Goal: Find specific page/section: Find specific page/section

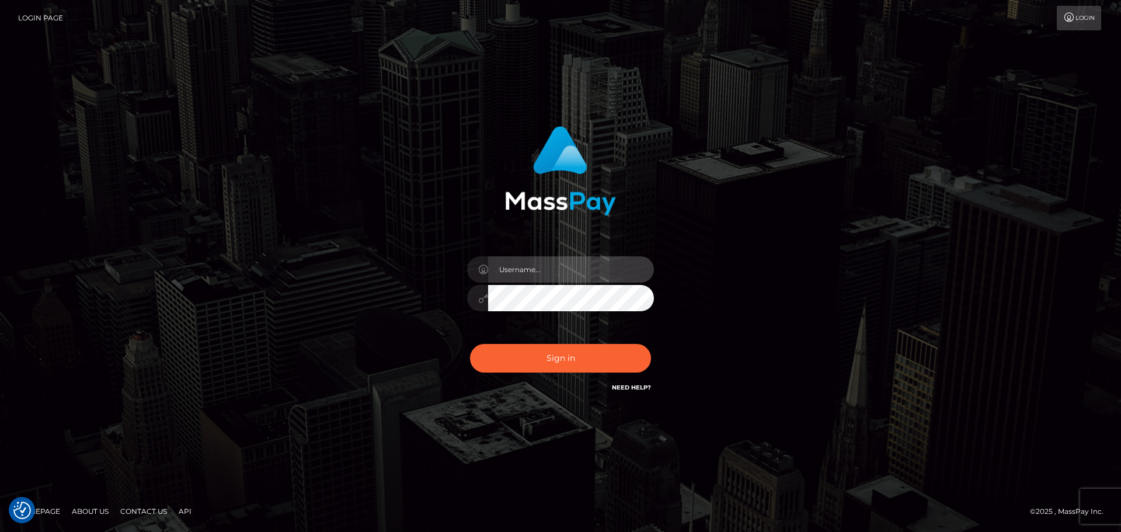
click at [549, 270] on input "text" at bounding box center [571, 269] width 166 height 26
type input "Michelle.T"
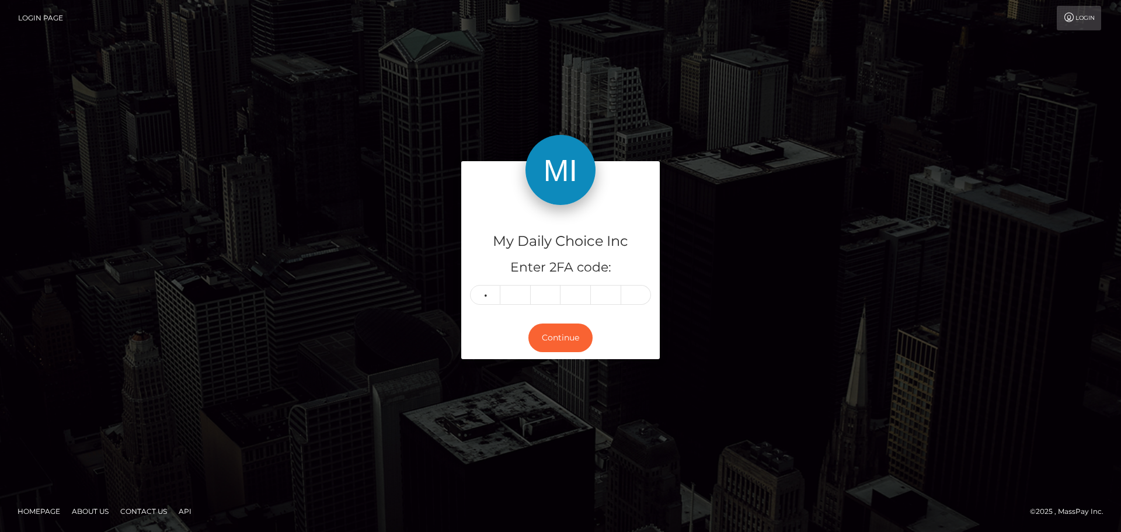
type input "4"
type input "8"
type input "2"
type input "6"
type input "2"
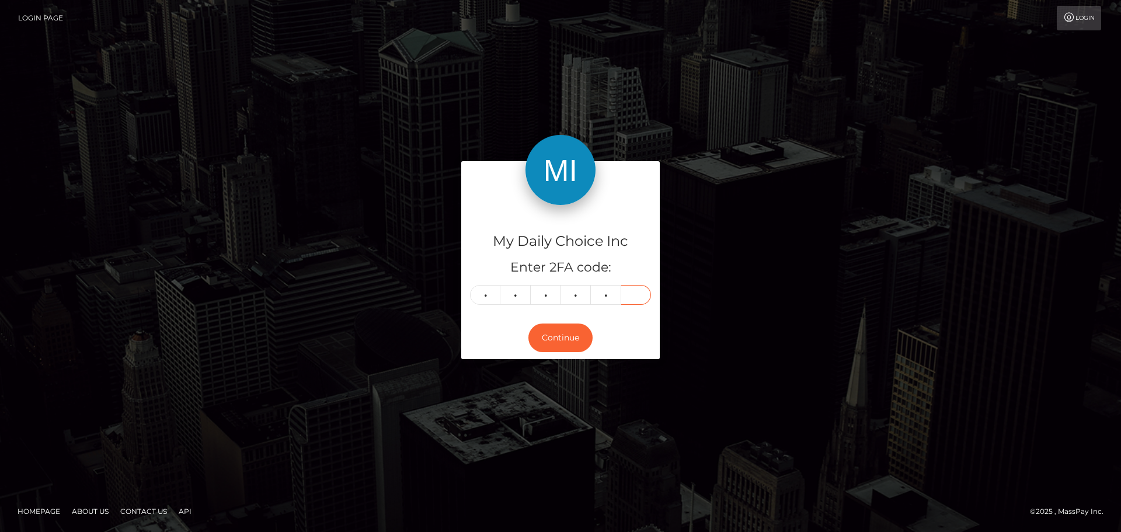
type input "6"
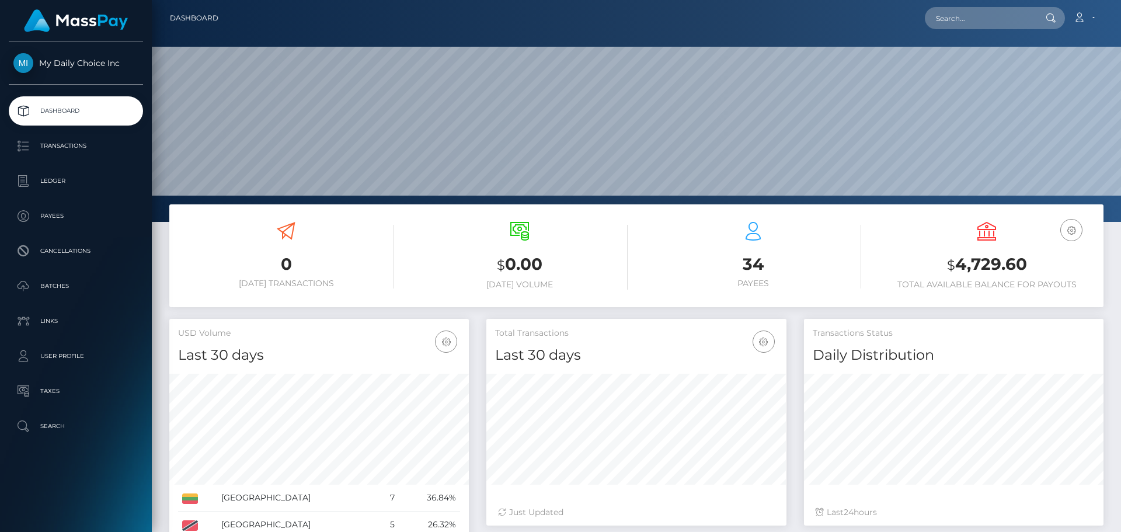
scroll to position [207, 300]
click at [57, 283] on p "Batches" at bounding box center [75, 286] width 125 height 18
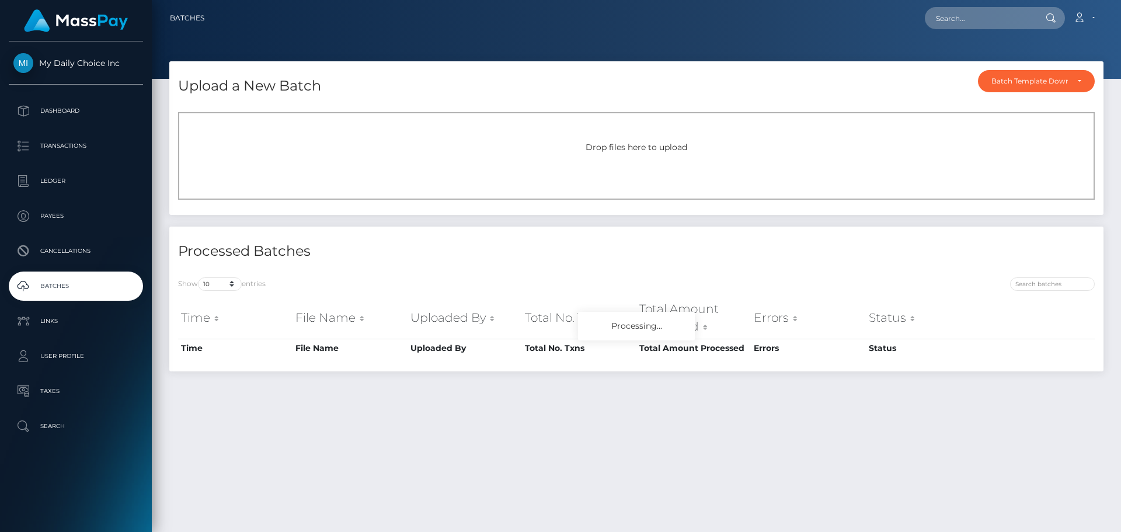
click at [57, 215] on p "Payees" at bounding box center [75, 216] width 125 height 18
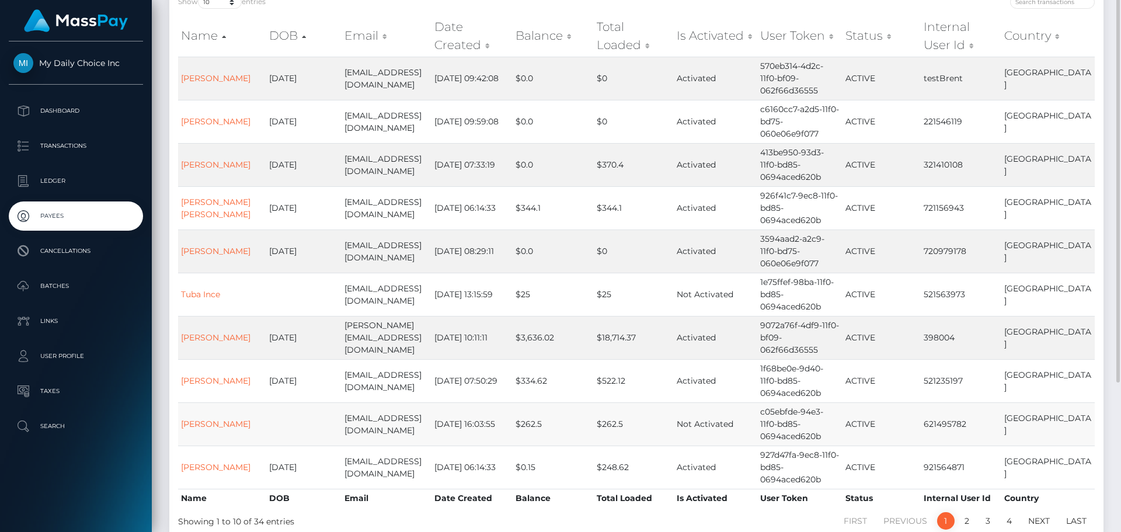
scroll to position [175, 0]
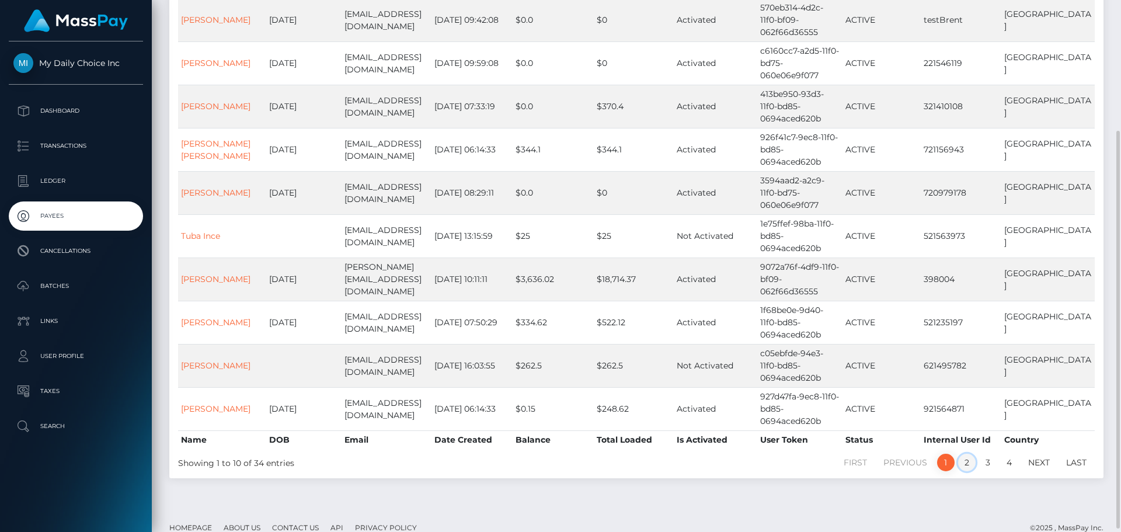
click at [964, 453] on link "2" at bounding box center [967, 462] width 18 height 18
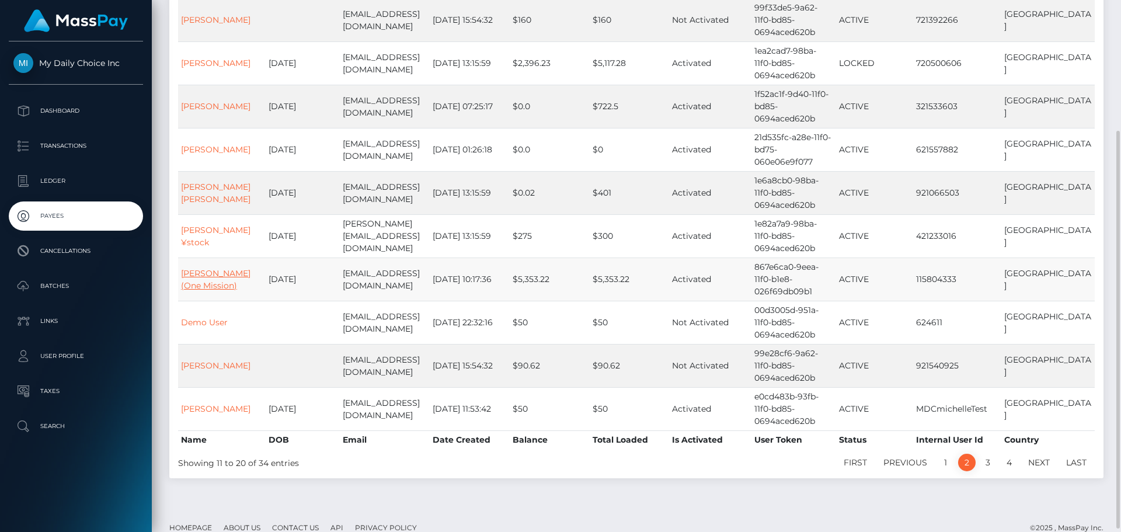
click at [207, 276] on link "Ali Saleh (One Mission)" at bounding box center [215, 279] width 69 height 23
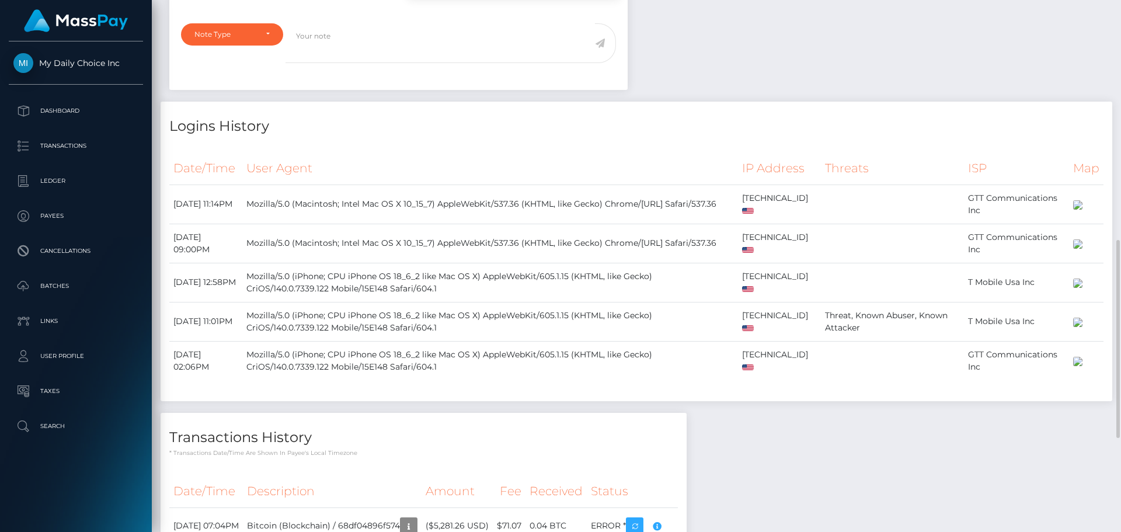
scroll to position [140, 300]
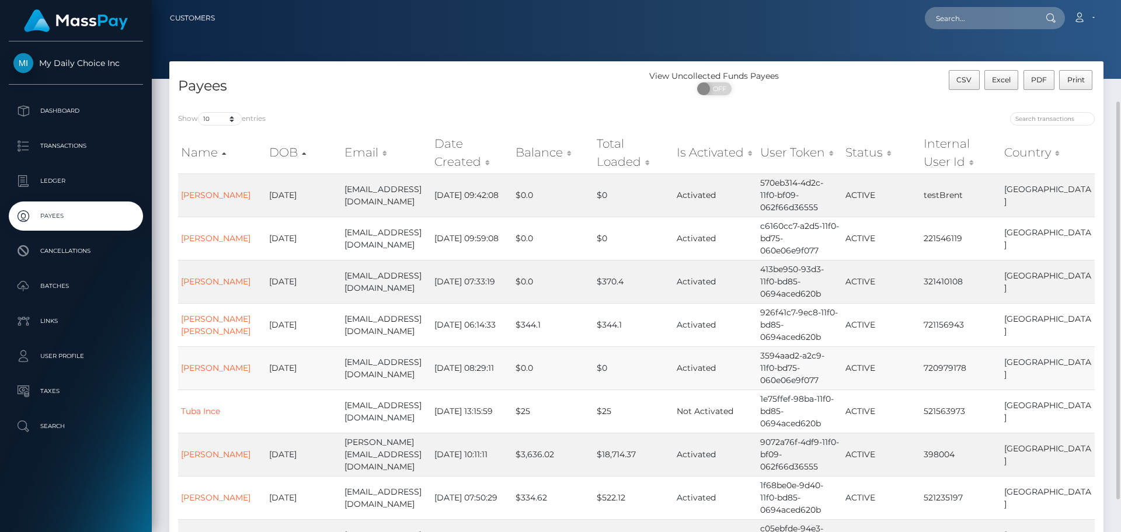
scroll to position [117, 0]
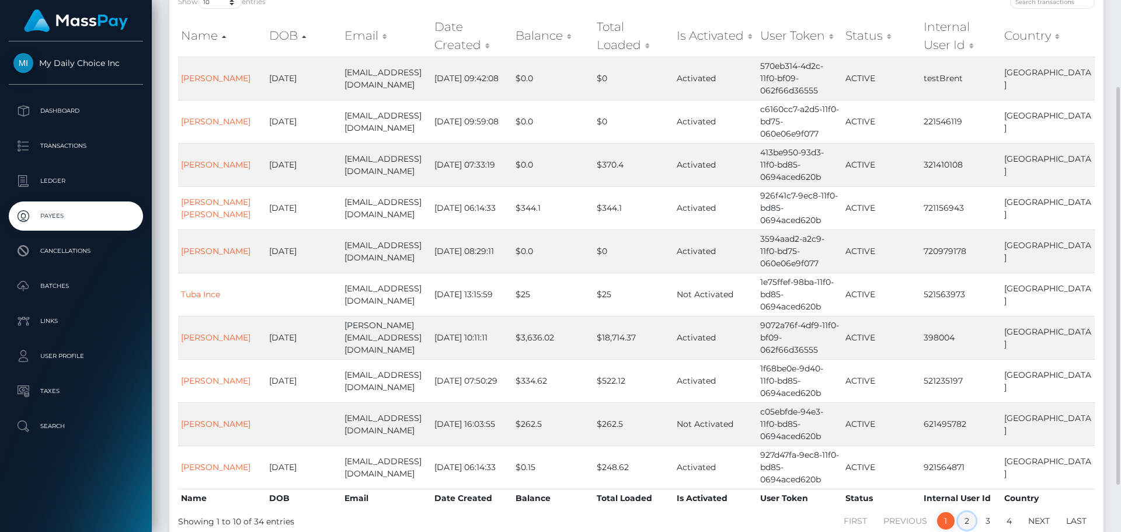
click at [969, 512] on link "2" at bounding box center [967, 521] width 18 height 18
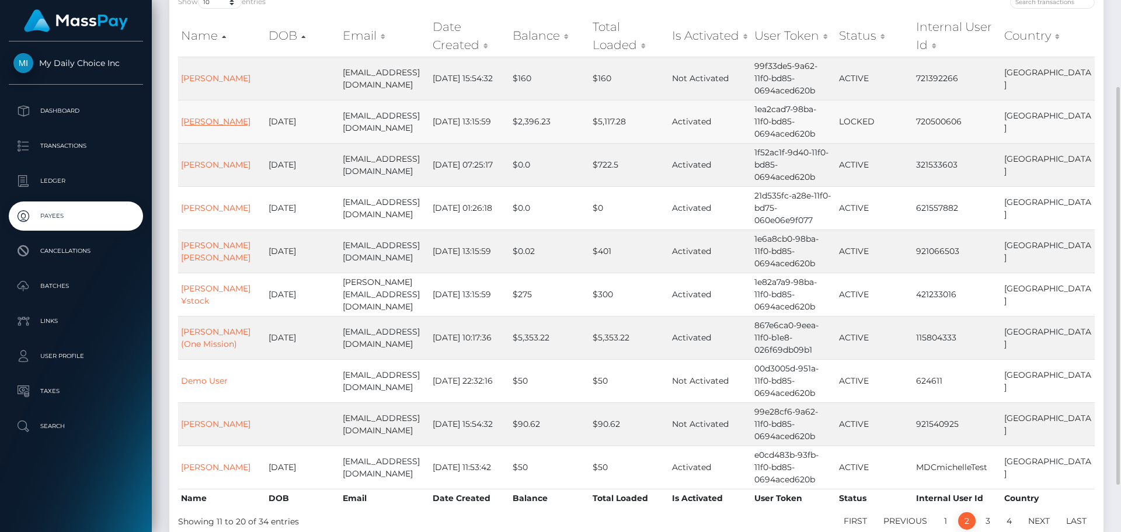
click at [225, 120] on link "[PERSON_NAME]" at bounding box center [215, 121] width 69 height 11
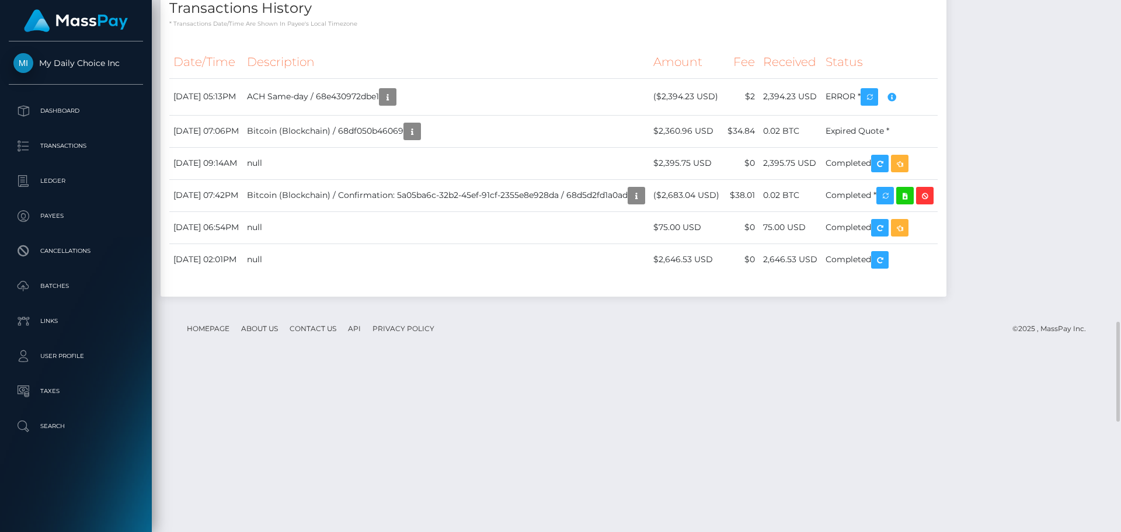
scroll to position [1362, 0]
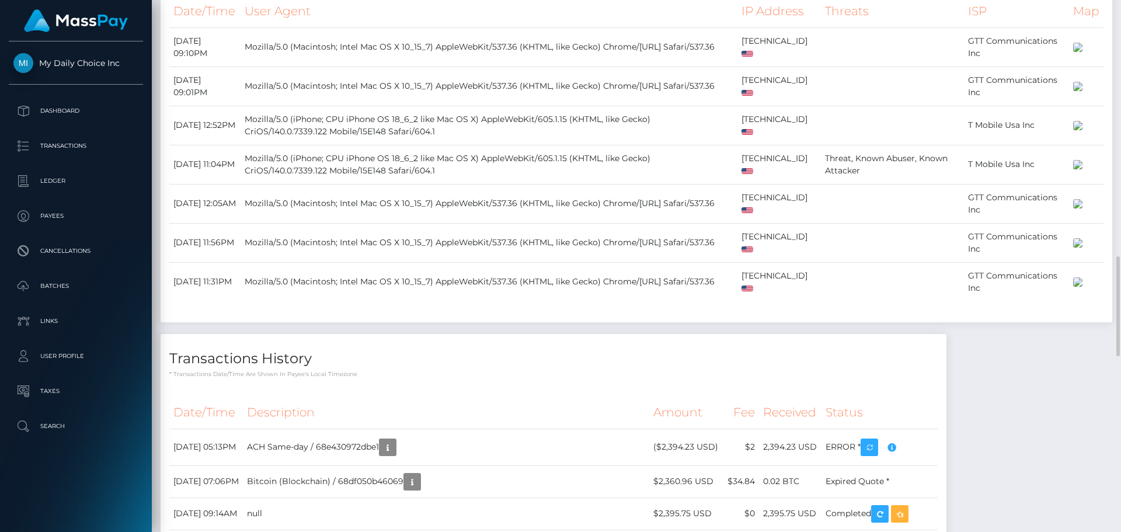
drag, startPoint x: 717, startPoint y: 495, endPoint x: 668, endPoint y: 495, distance: 49.6
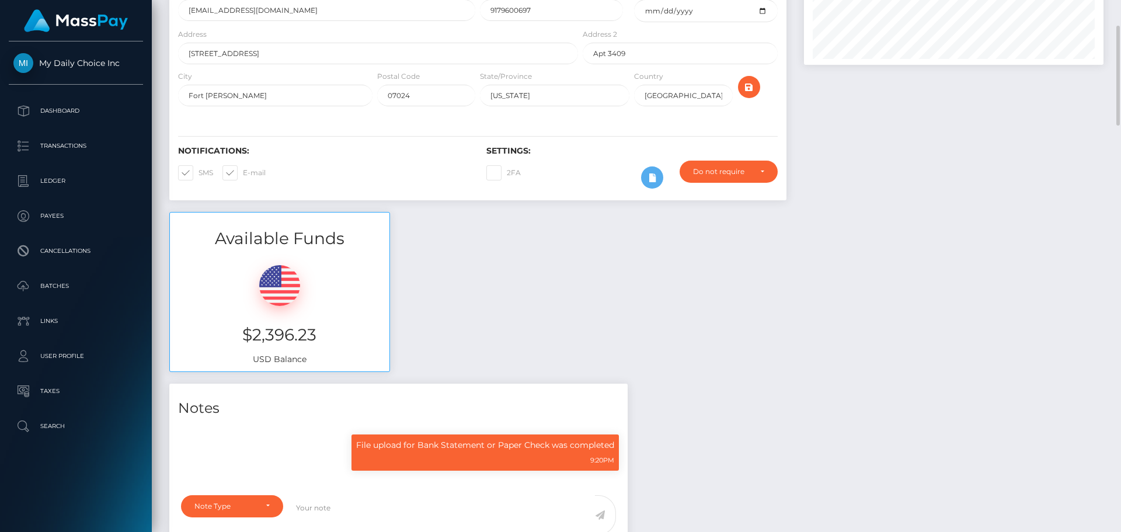
scroll to position [78, 0]
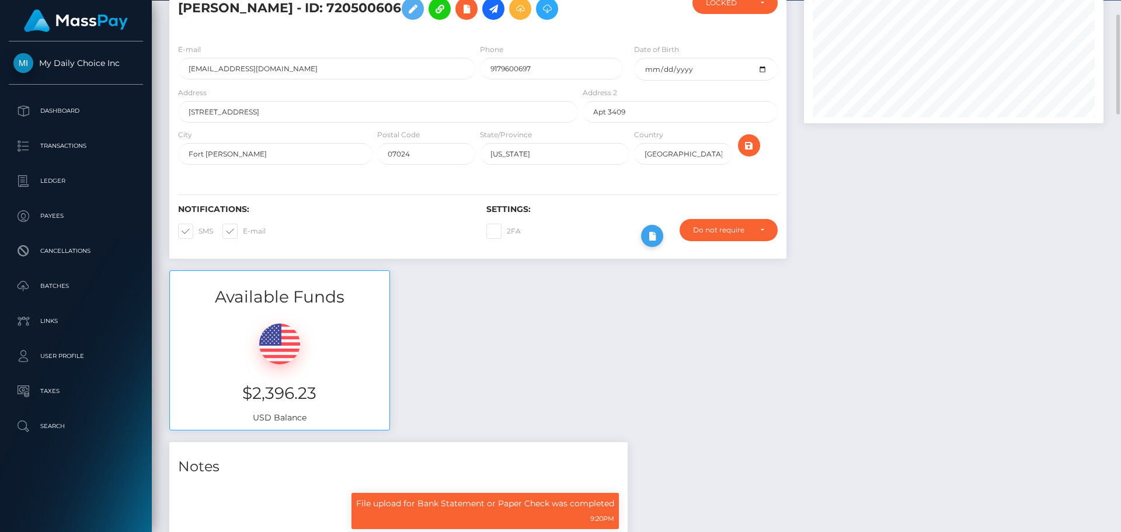
click at [653, 233] on icon at bounding box center [652, 236] width 14 height 15
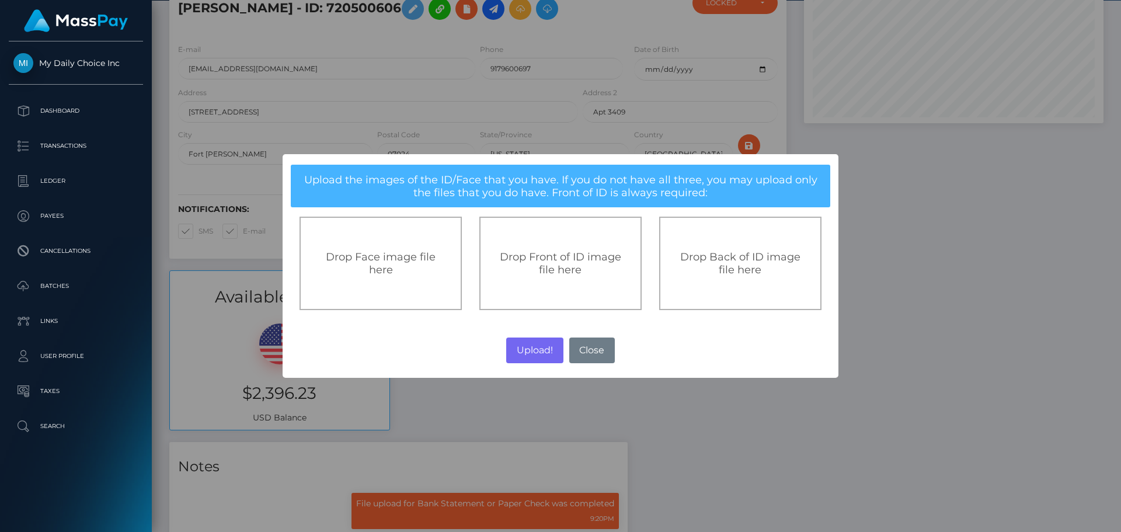
click at [958, 279] on div "× Upload the images of the ID/Face that you have. If you do not have all three,…" at bounding box center [560, 266] width 1121 height 532
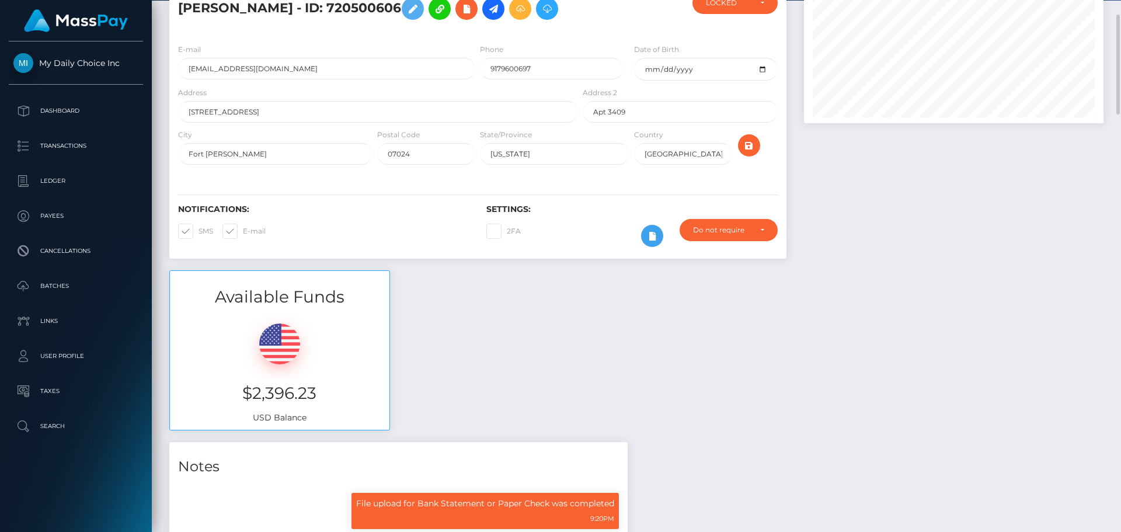
scroll to position [0, 0]
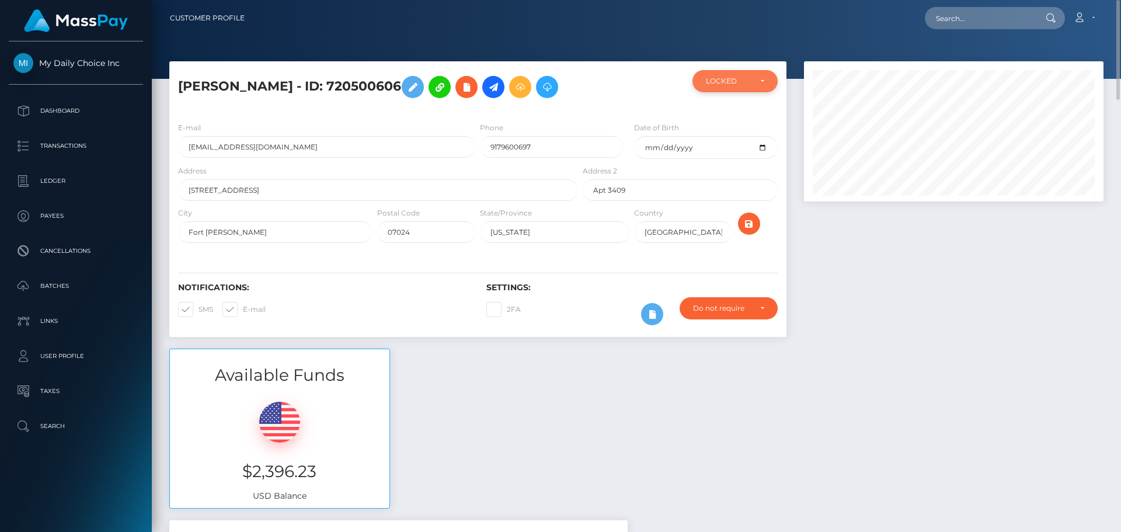
click at [761, 81] on div "LOCKED" at bounding box center [735, 80] width 58 height 9
click at [910, 390] on div "Available Funds $2,396.23 USD Balance" at bounding box center [635, 434] width 951 height 172
click at [407, 88] on icon at bounding box center [413, 87] width 14 height 15
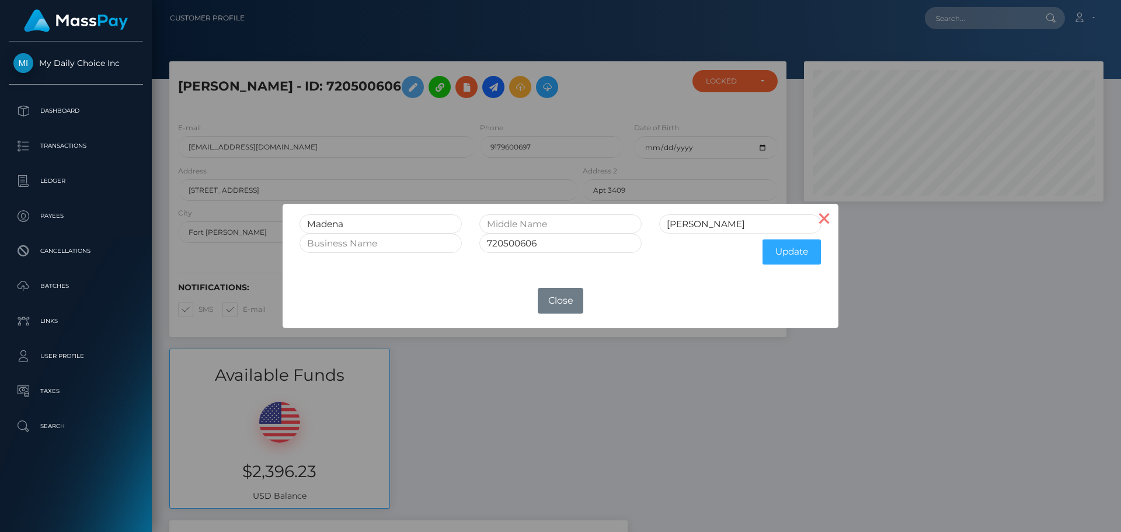
click at [823, 221] on button "×" at bounding box center [824, 218] width 28 height 28
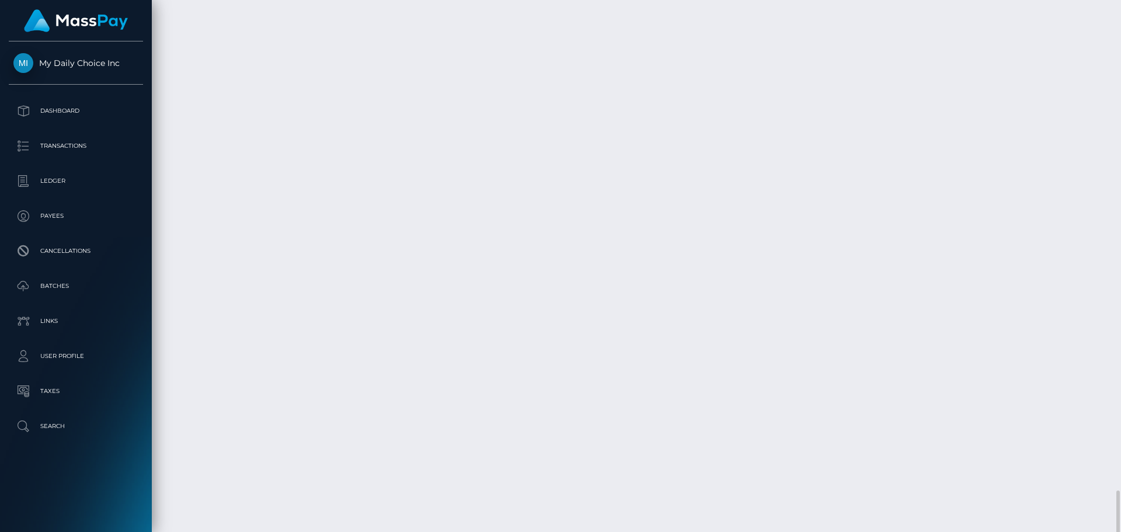
scroll to position [2296, 0]
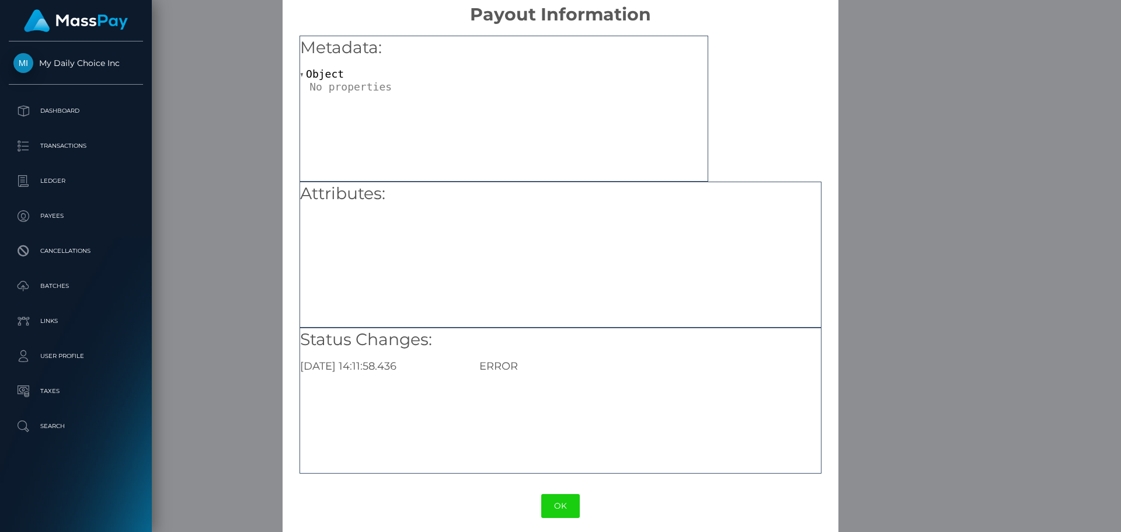
scroll to position [23, 0]
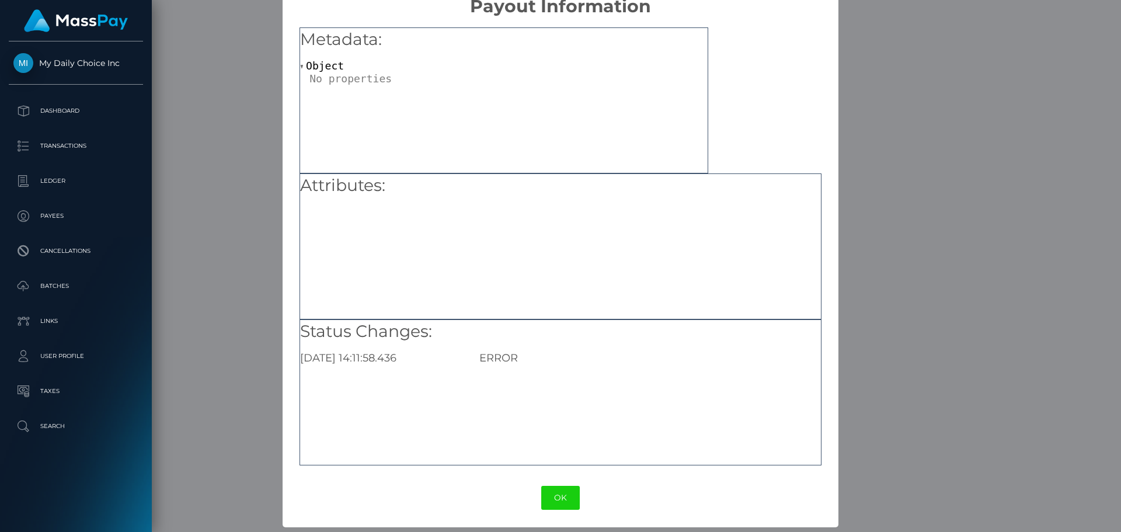
click at [964, 144] on div "× Payout Information Metadata: Object Attributes: Status Changes: 2025-10-06 14…" at bounding box center [560, 266] width 1121 height 532
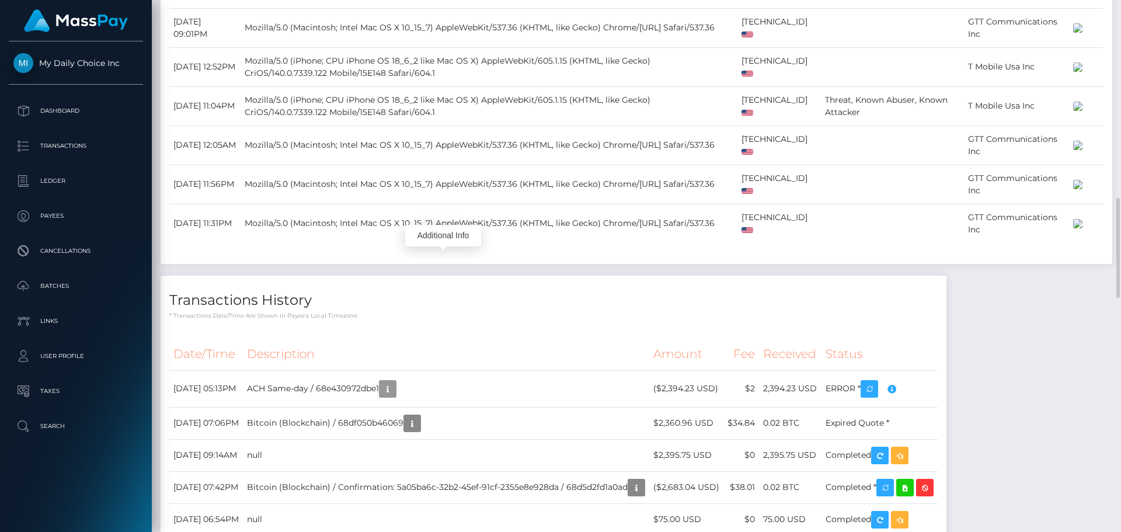
scroll to position [1362, 0]
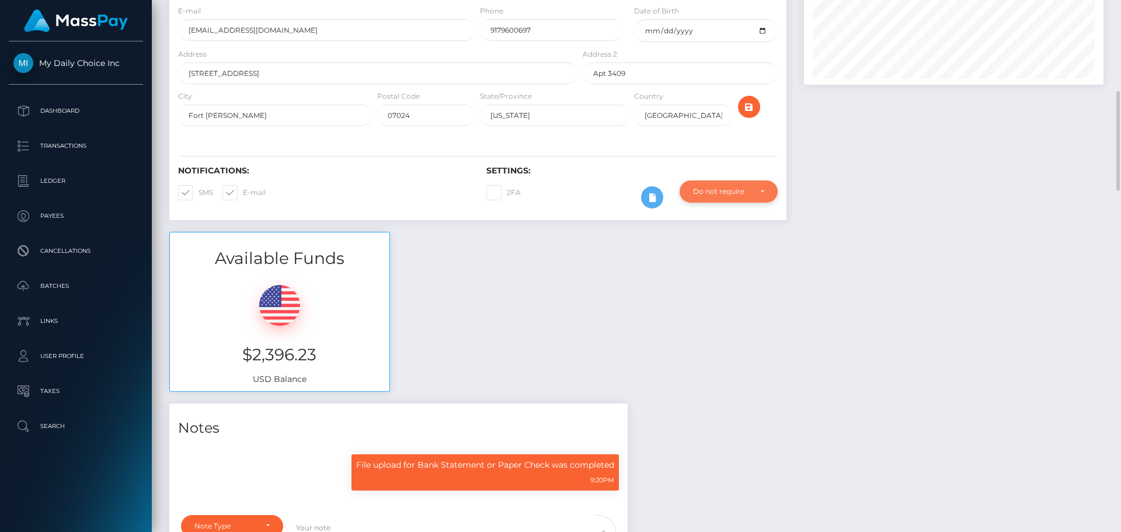
scroll to position [175, 0]
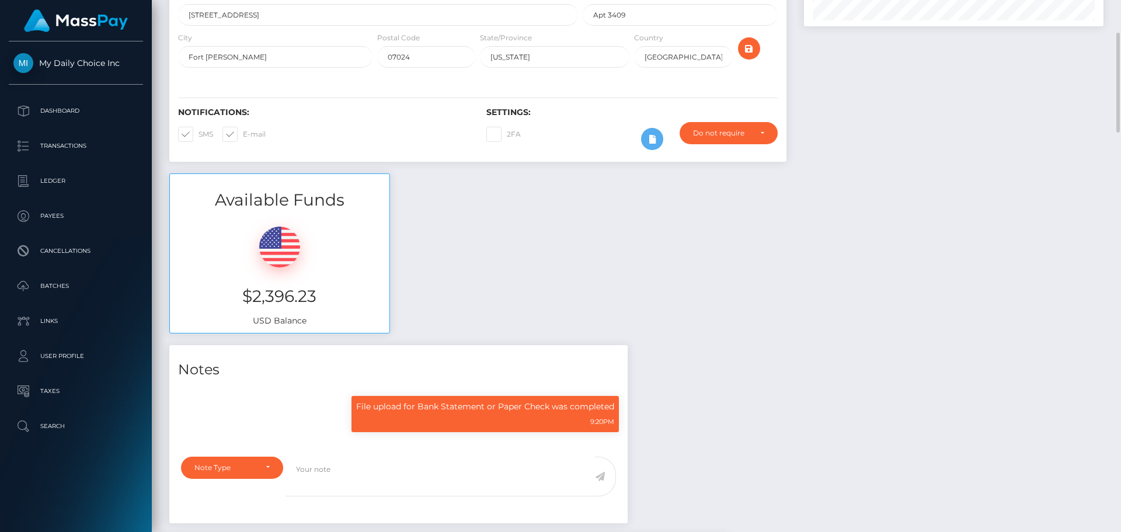
click at [739, 272] on div "Available Funds $2,396.23 USD Balance" at bounding box center [635, 259] width 951 height 172
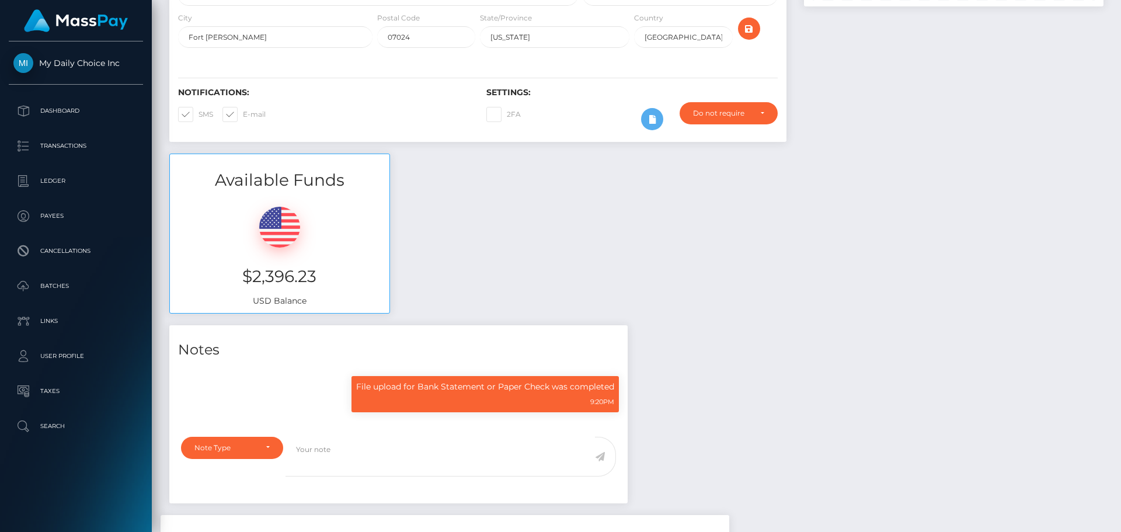
scroll to position [0, 0]
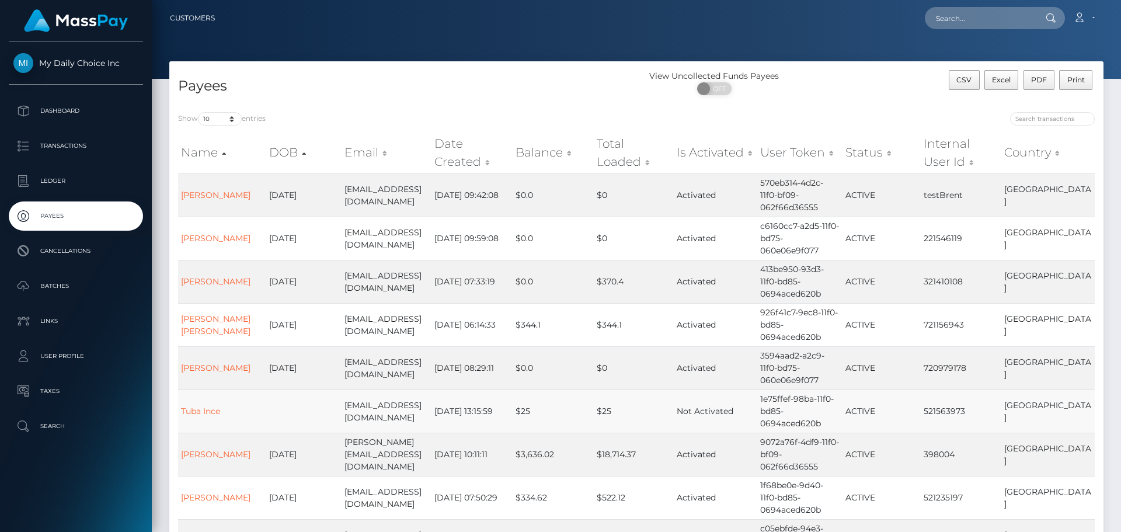
scroll to position [179, 0]
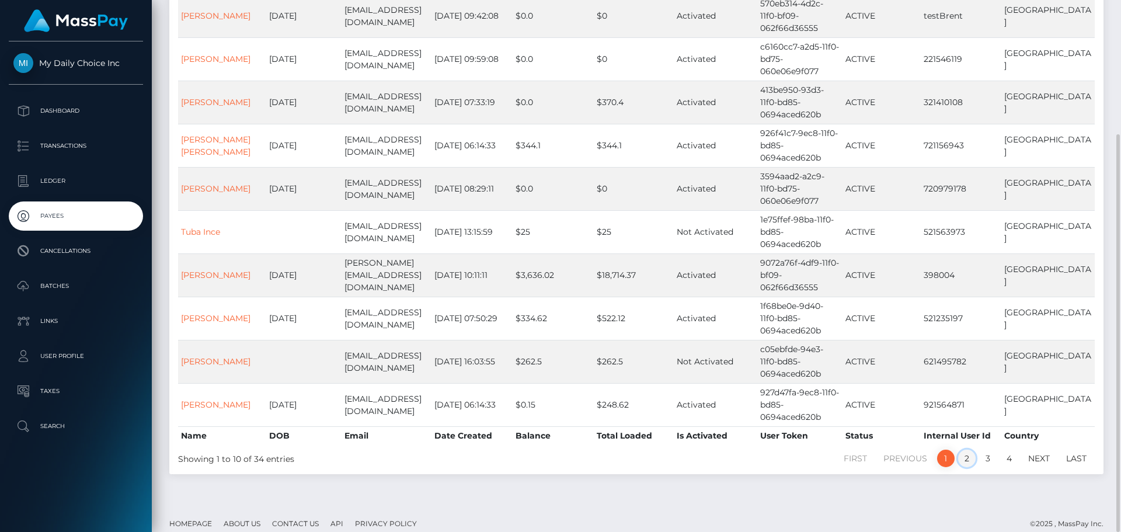
click at [965, 449] on link "2" at bounding box center [967, 458] width 18 height 18
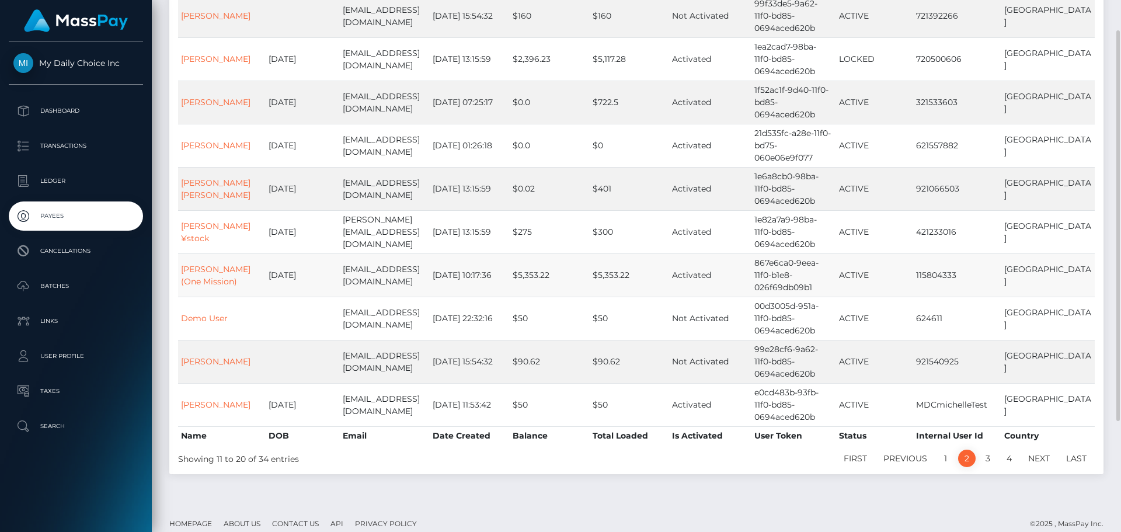
scroll to position [121, 0]
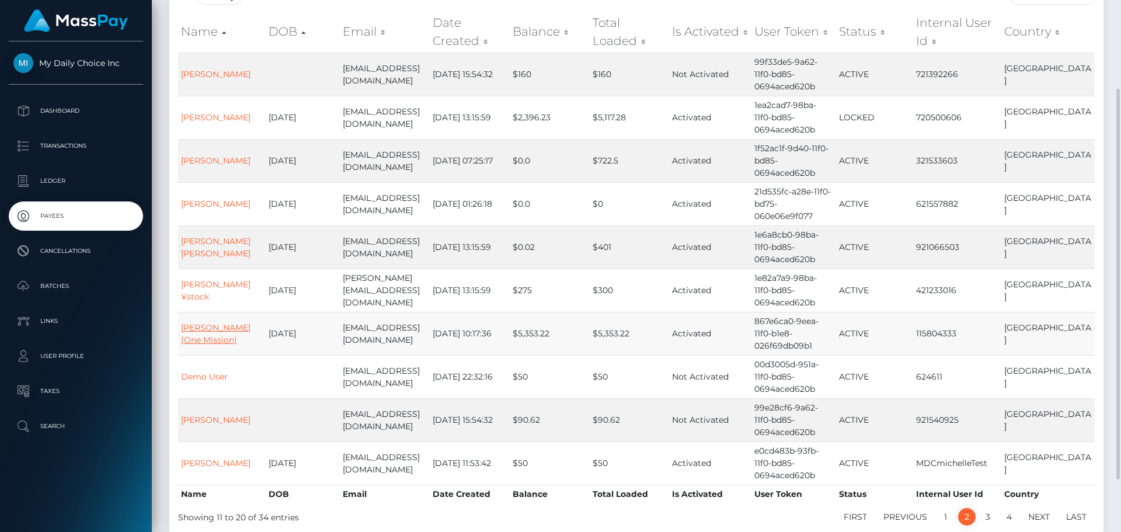
click at [205, 328] on link "Ali Saleh (One Mission)" at bounding box center [215, 333] width 69 height 23
